Goal: Task Accomplishment & Management: Use online tool/utility

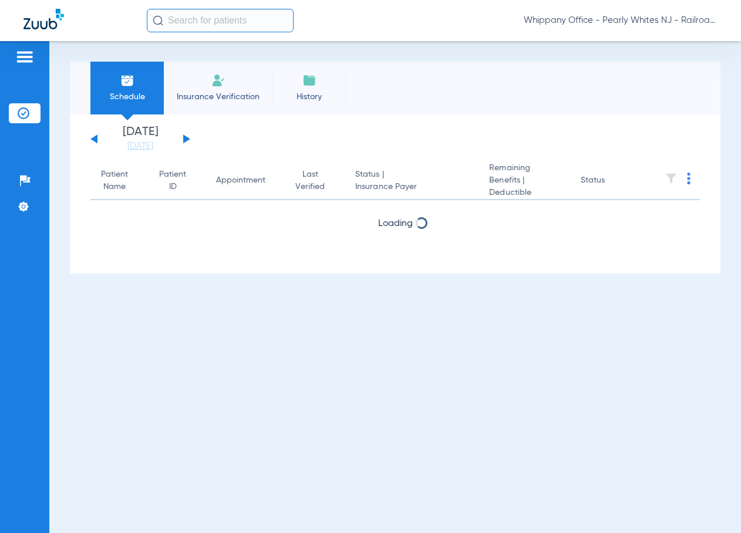
click at [191, 15] on input "text" at bounding box center [220, 20] width 147 height 23
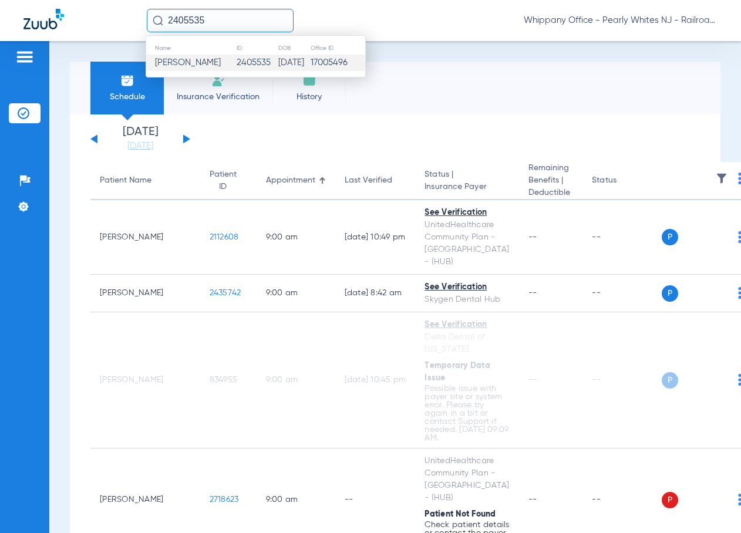
click at [195, 65] on span "[PERSON_NAME]" at bounding box center [188, 62] width 66 height 9
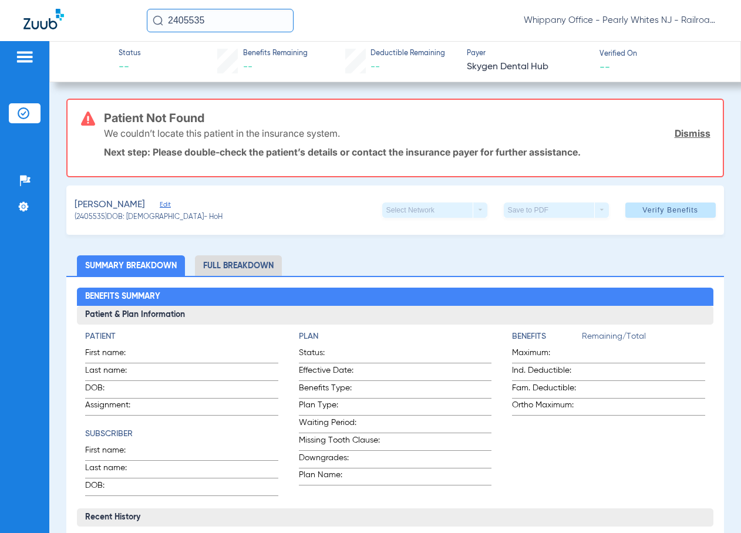
drag, startPoint x: 224, startPoint y: 18, endPoint x: 86, endPoint y: 8, distance: 138.9
click at [86, 8] on div "2405535 Whippany Office - [GEOGRAPHIC_DATA] Whites NJ - Railroad Plaza Dental A…" at bounding box center [370, 20] width 741 height 41
click at [16, 55] on img at bounding box center [24, 57] width 19 height 14
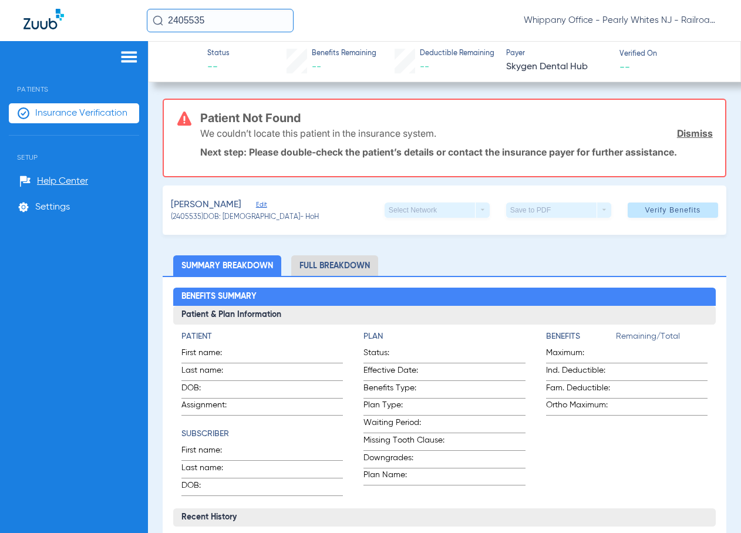
click at [55, 118] on span "Insurance Verification" at bounding box center [81, 113] width 92 height 12
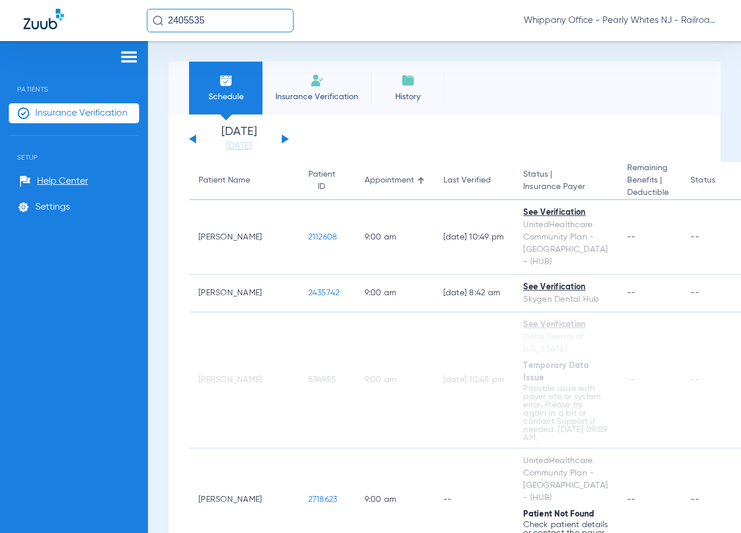
click at [283, 139] on button at bounding box center [285, 138] width 7 height 9
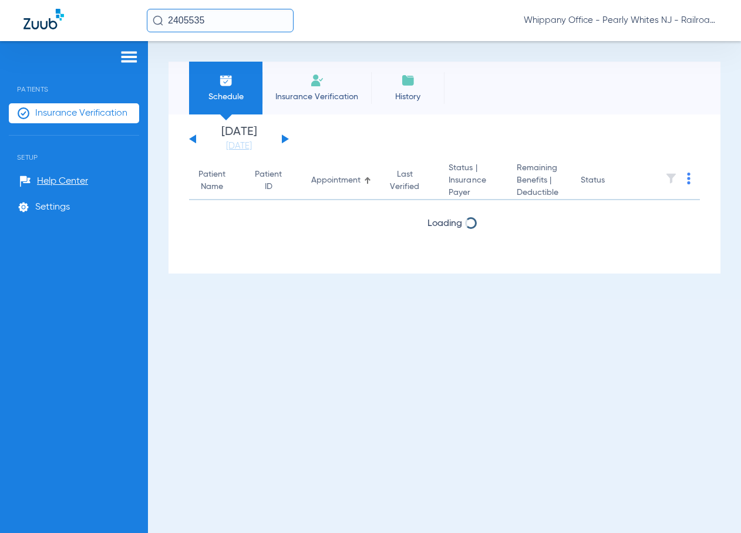
click at [283, 139] on button at bounding box center [285, 138] width 7 height 9
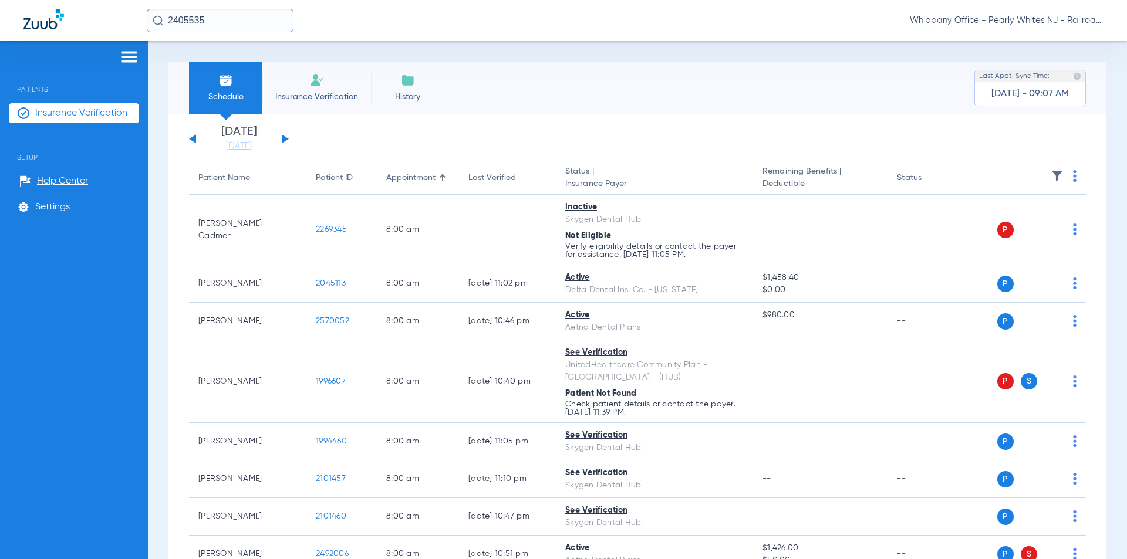
click at [1073, 176] on img at bounding box center [1075, 176] width 4 height 12
click at [1024, 222] on span "Verify All" at bounding box center [1020, 222] width 73 height 8
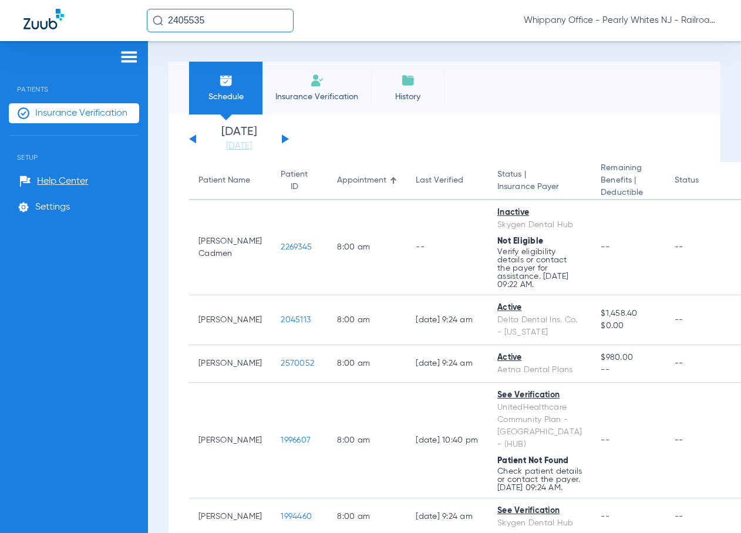
click at [173, 20] on input "2405535" at bounding box center [220, 20] width 147 height 23
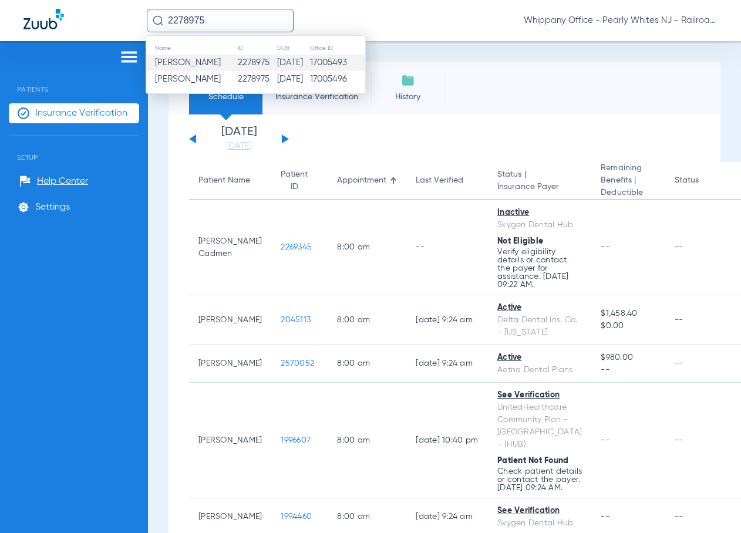
type input "2278975"
click at [237, 68] on td "2278975" at bounding box center [257, 63] width 40 height 16
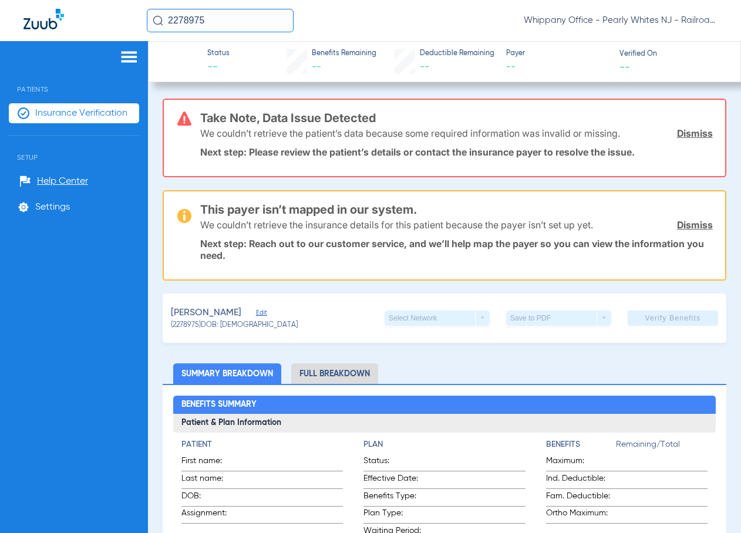
click at [240, 12] on input "2278975" at bounding box center [220, 20] width 147 height 23
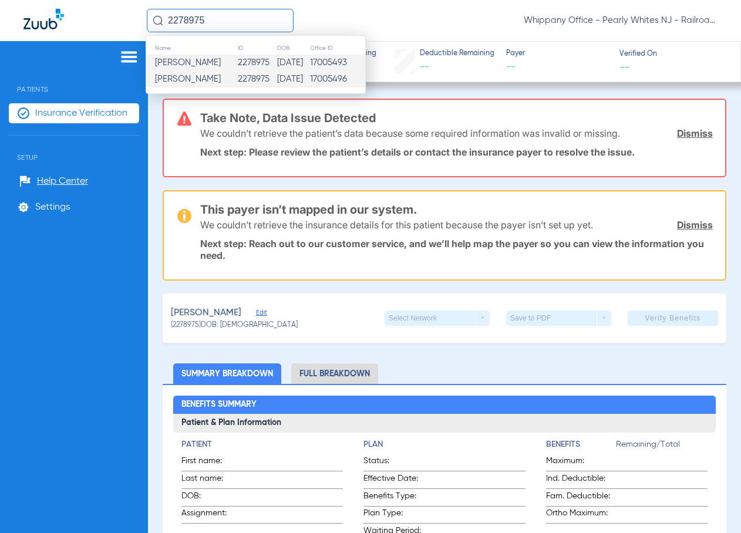
click at [237, 82] on td "2278975" at bounding box center [257, 79] width 40 height 16
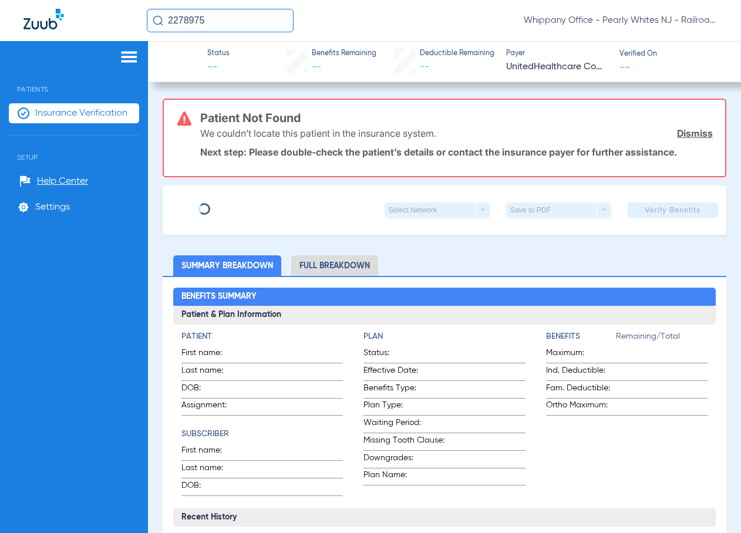
click at [696, 135] on link "Dismiss" at bounding box center [695, 133] width 36 height 12
